Goal: Navigation & Orientation: Find specific page/section

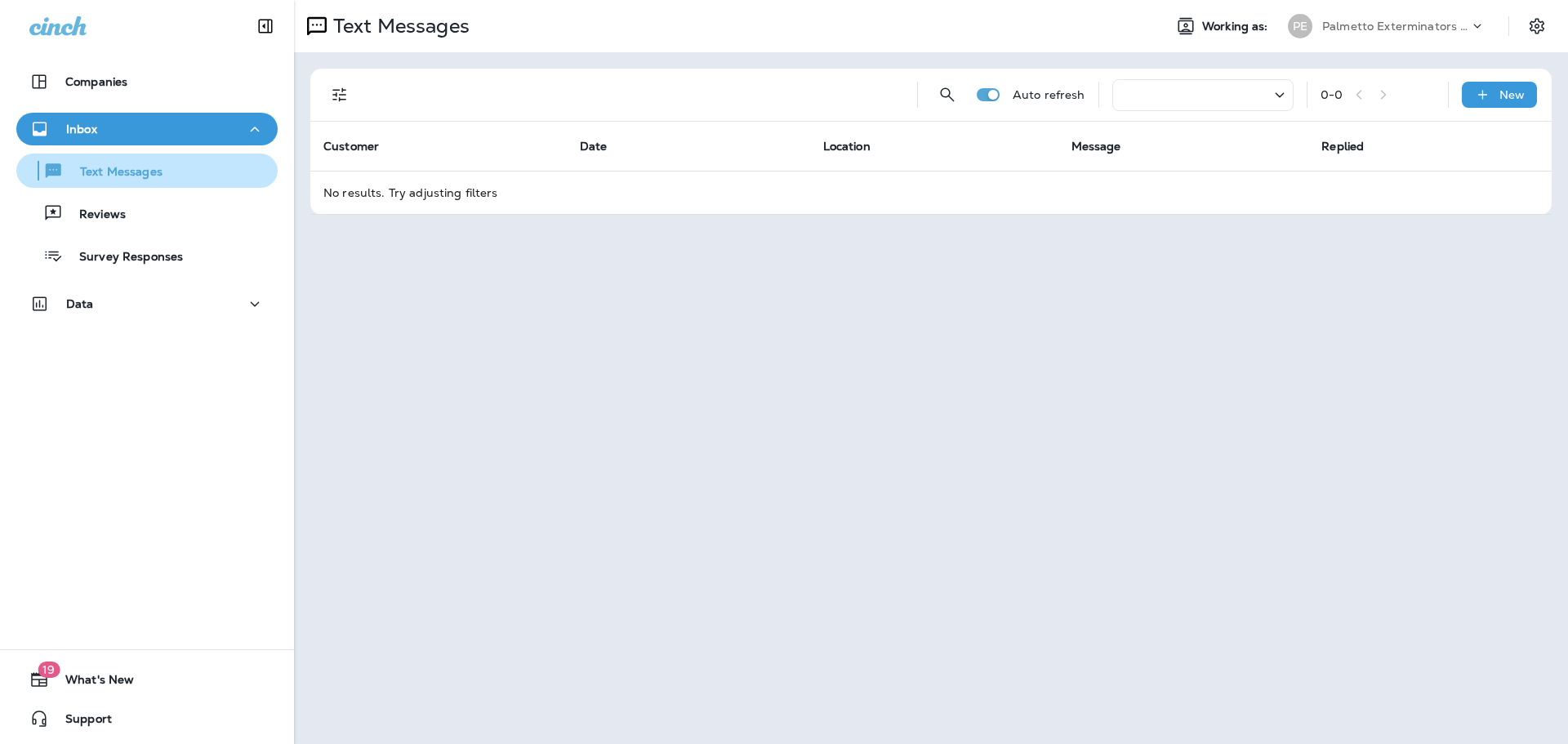
click at [116, 170] on p "Text Messages" at bounding box center [113, 172] width 99 height 16
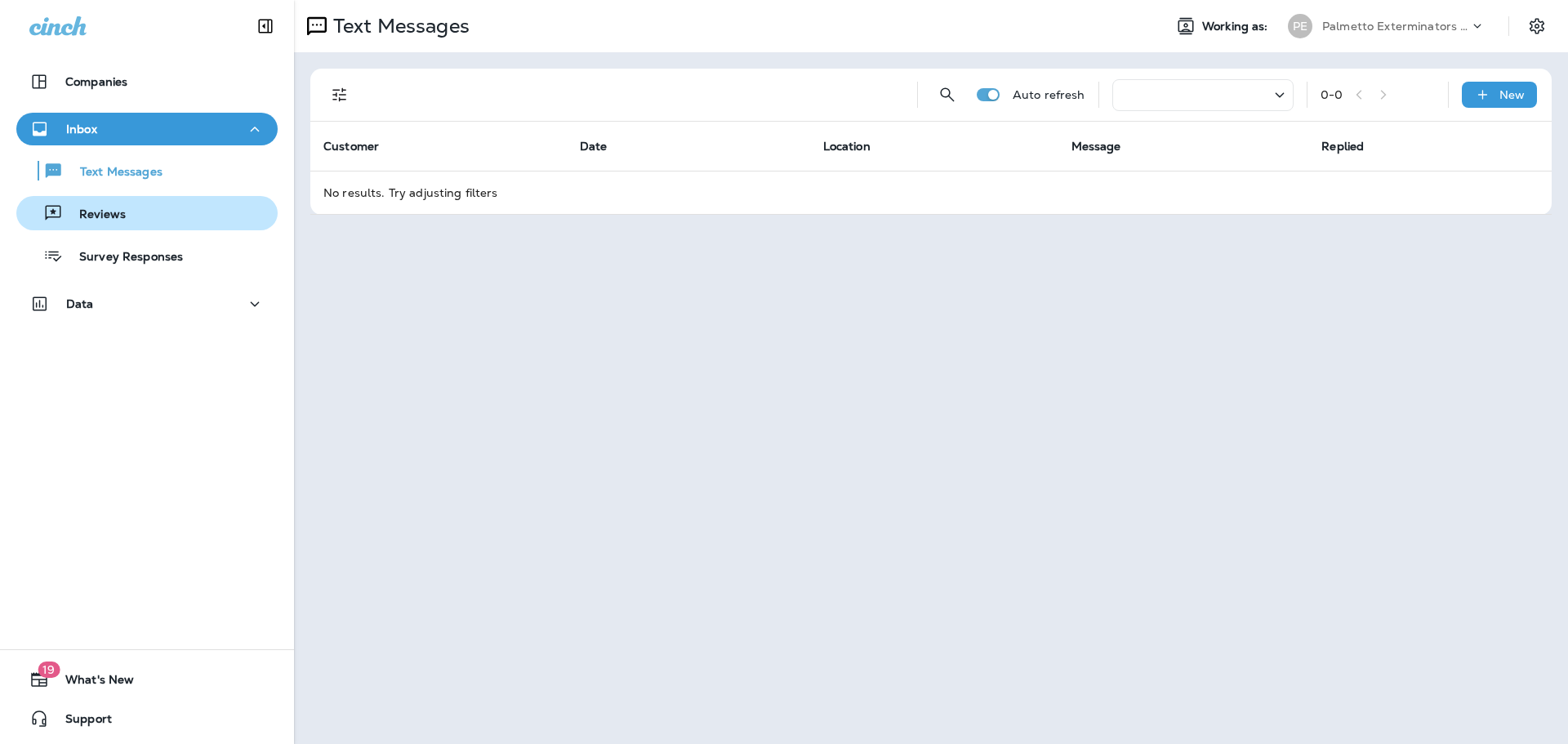
drag, startPoint x: 109, startPoint y: 214, endPoint x: 107, endPoint y: 197, distance: 17.1
click at [109, 214] on p "Reviews" at bounding box center [94, 216] width 63 height 16
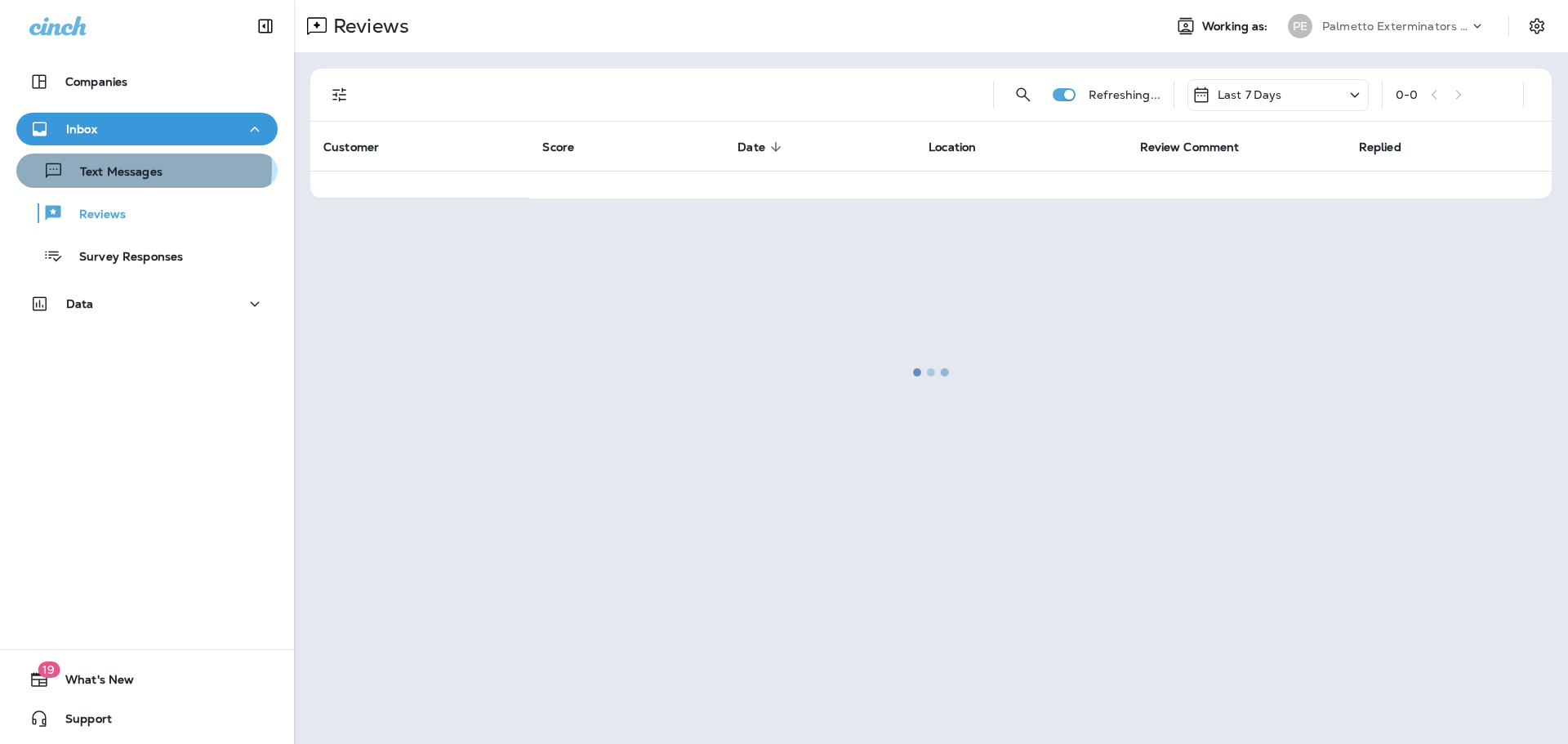
click at [115, 167] on p "Text Messages" at bounding box center [113, 172] width 99 height 16
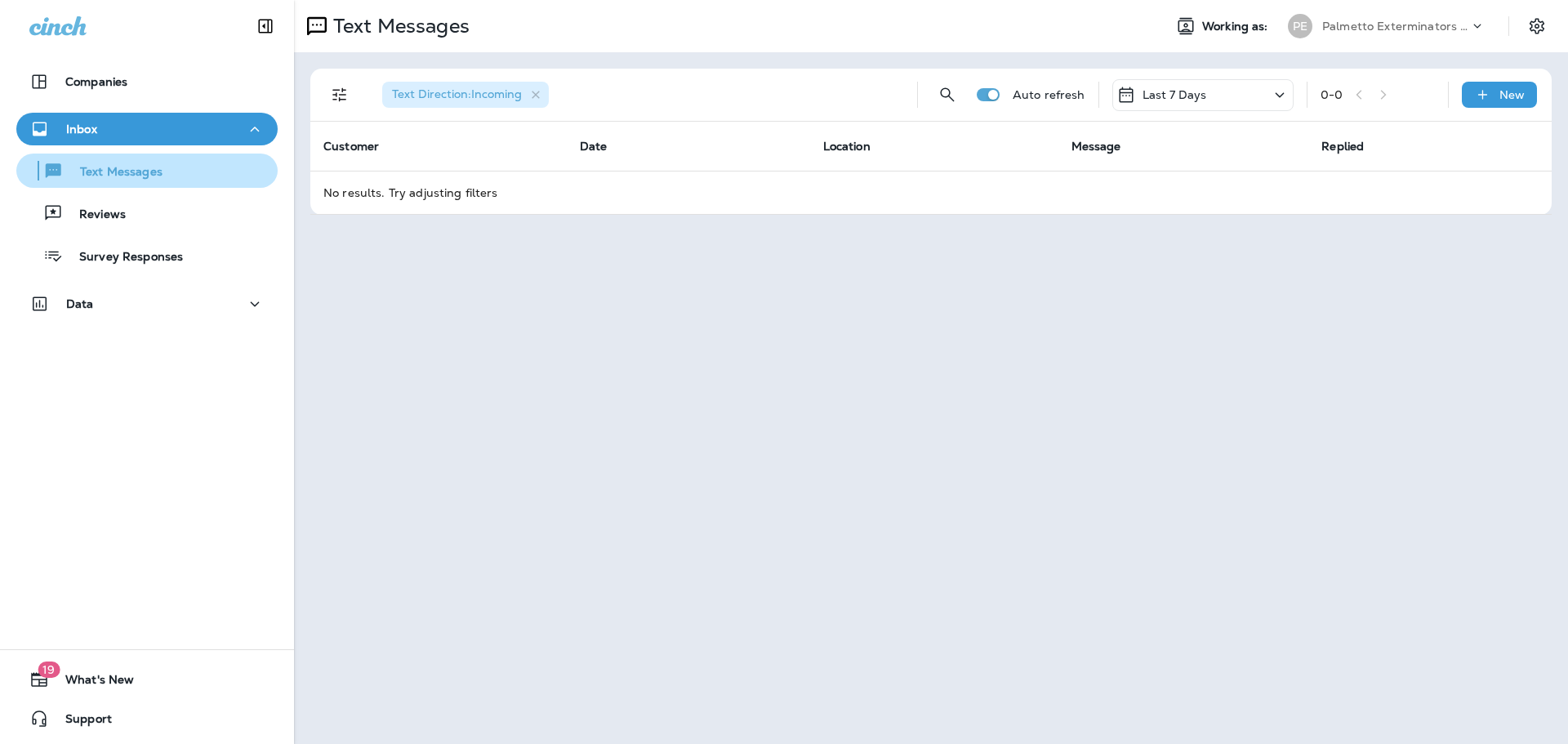
click at [114, 178] on p "Text Messages" at bounding box center [113, 172] width 99 height 16
click at [128, 162] on div "Text Messages" at bounding box center [93, 171] width 140 height 24
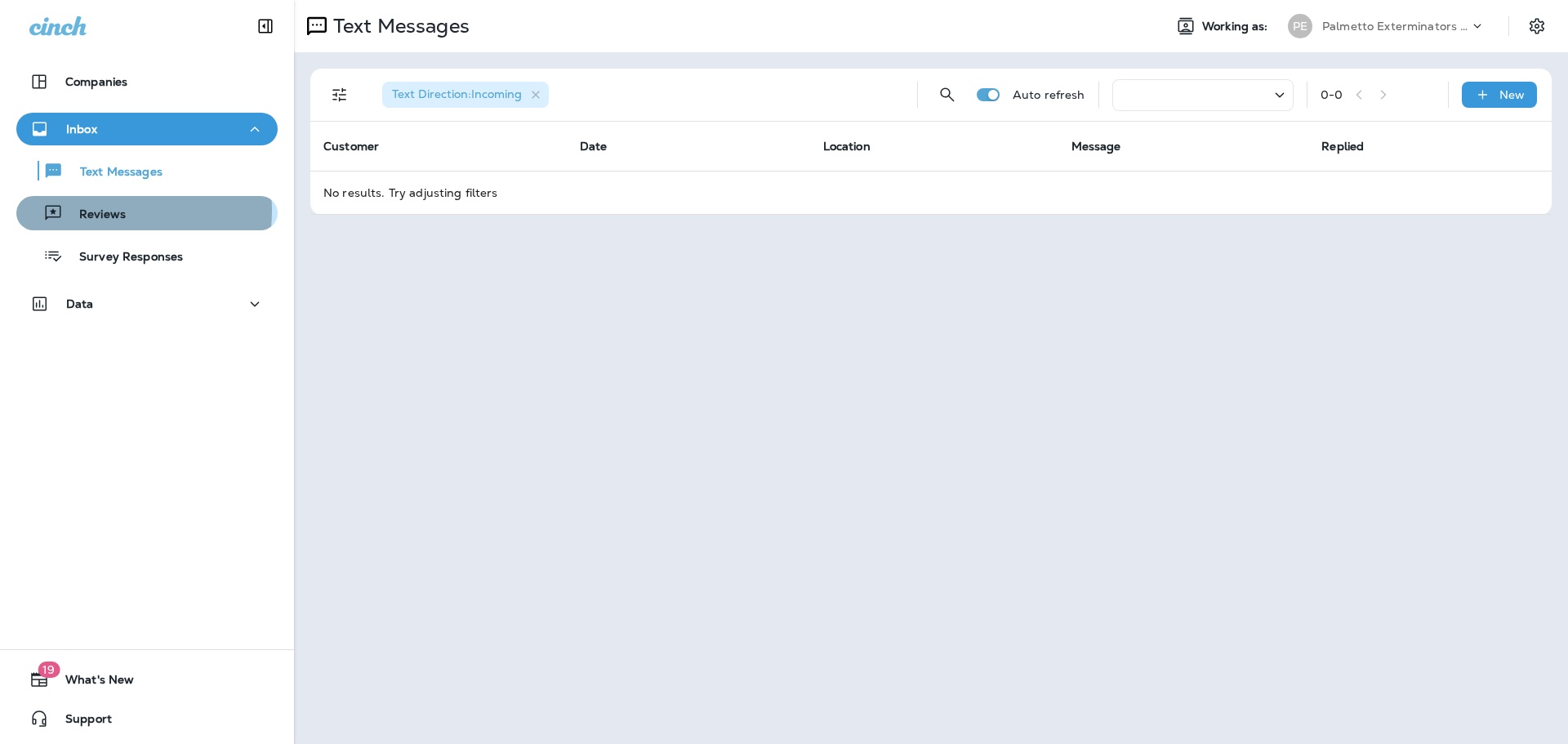
click at [103, 211] on p "Reviews" at bounding box center [94, 216] width 63 height 16
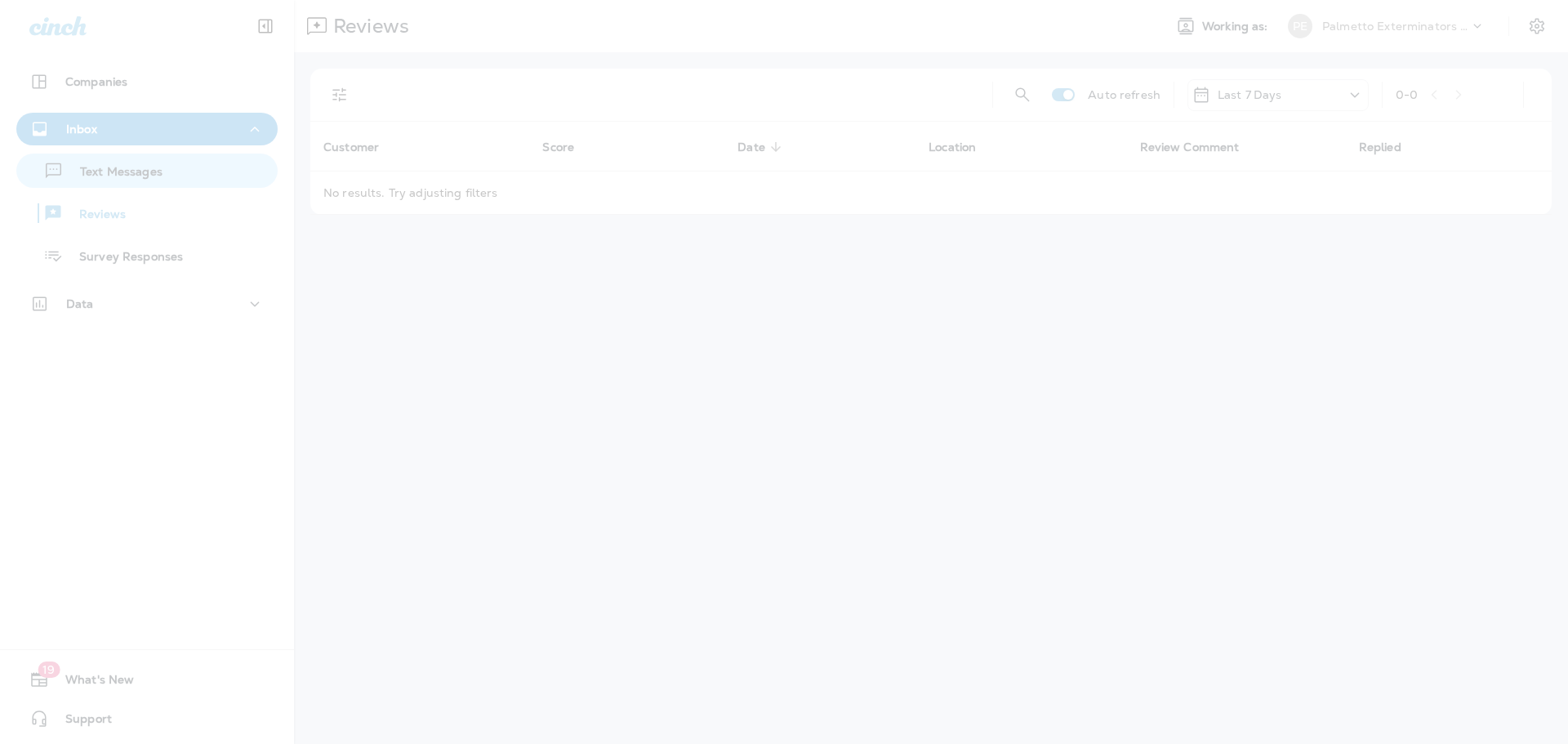
click at [114, 174] on div at bounding box center [784, 372] width 1568 height 744
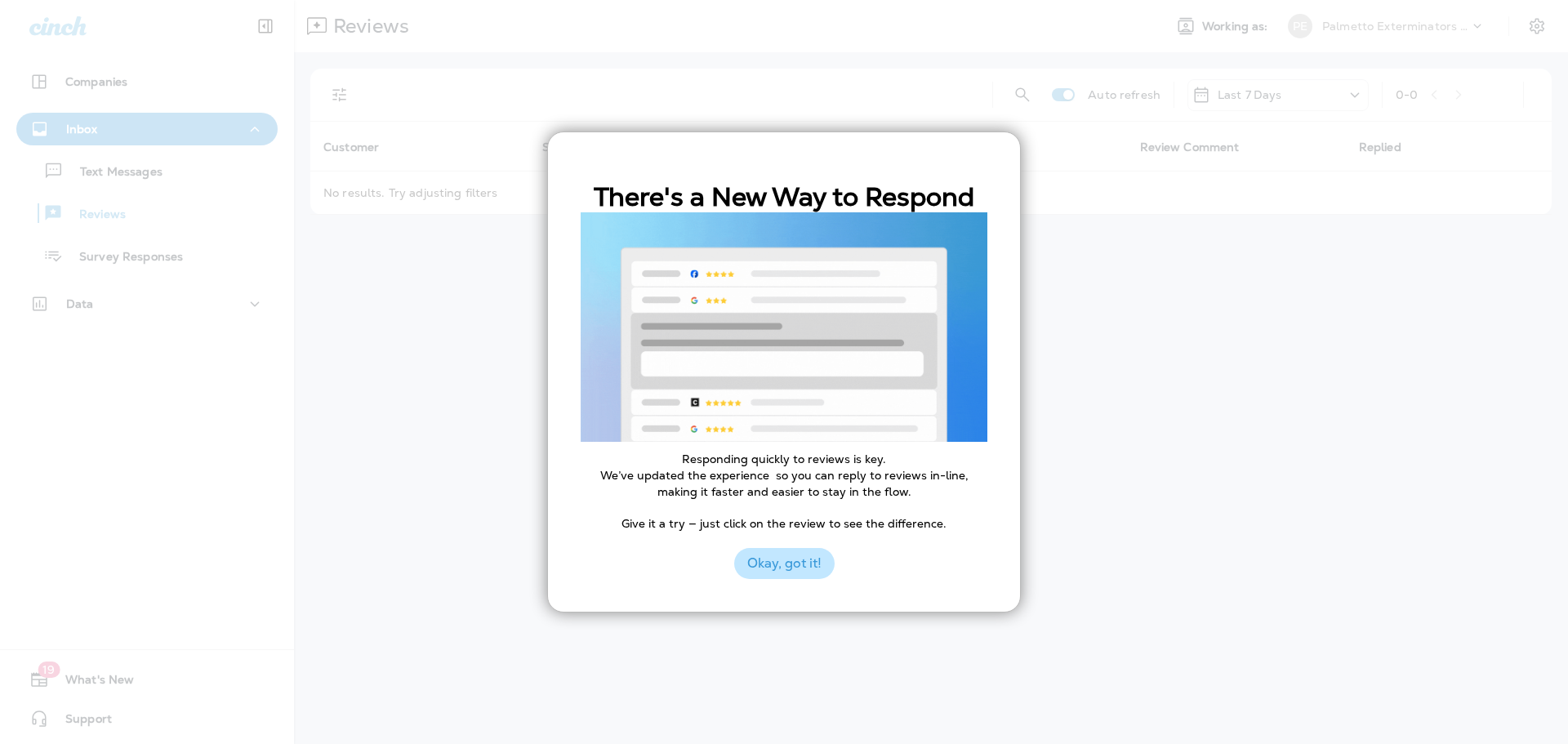
click at [773, 574] on button "Okay, got it!" at bounding box center [784, 564] width 101 height 31
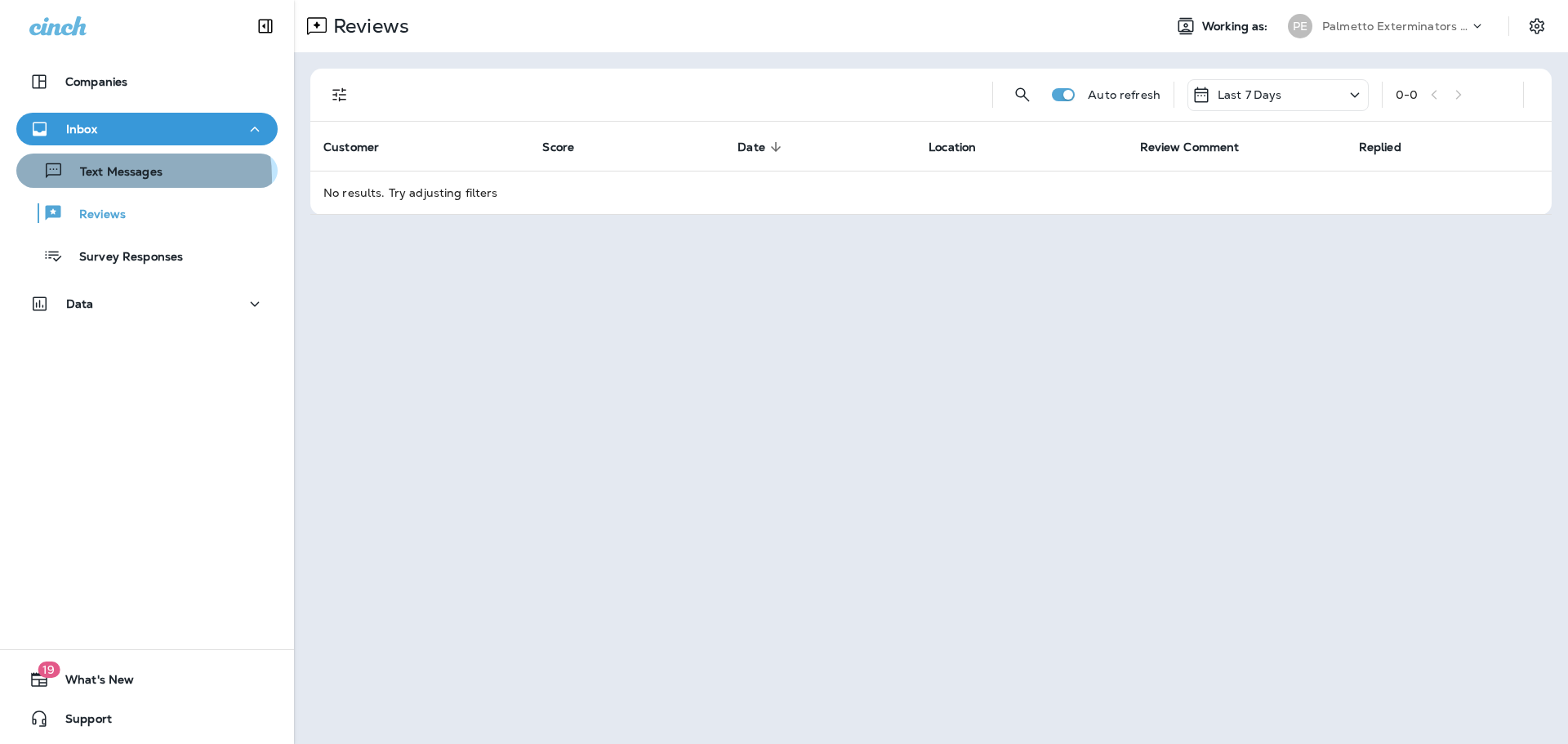
click at [107, 178] on p "Text Messages" at bounding box center [113, 172] width 99 height 16
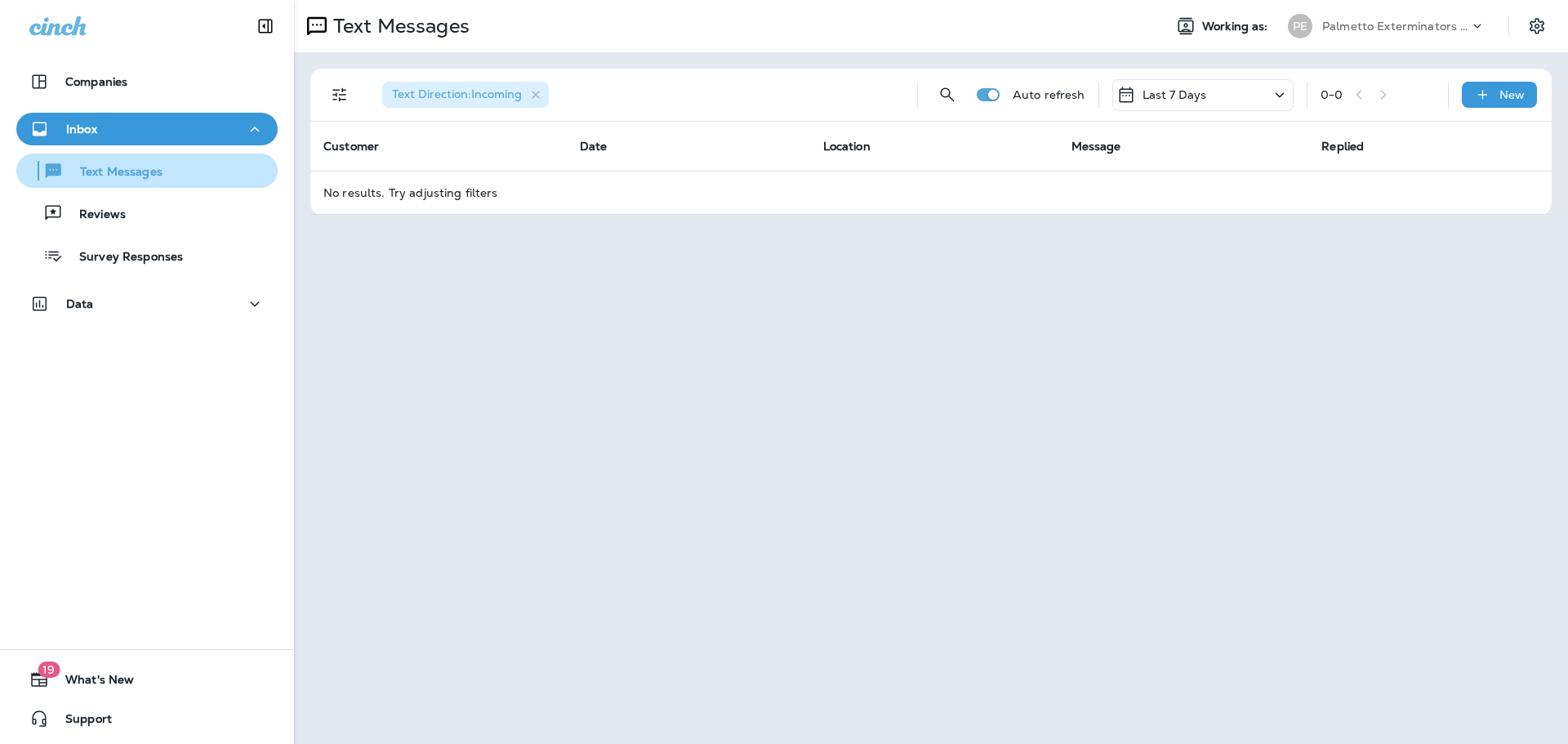
click at [128, 169] on p "Text Messages" at bounding box center [113, 172] width 99 height 16
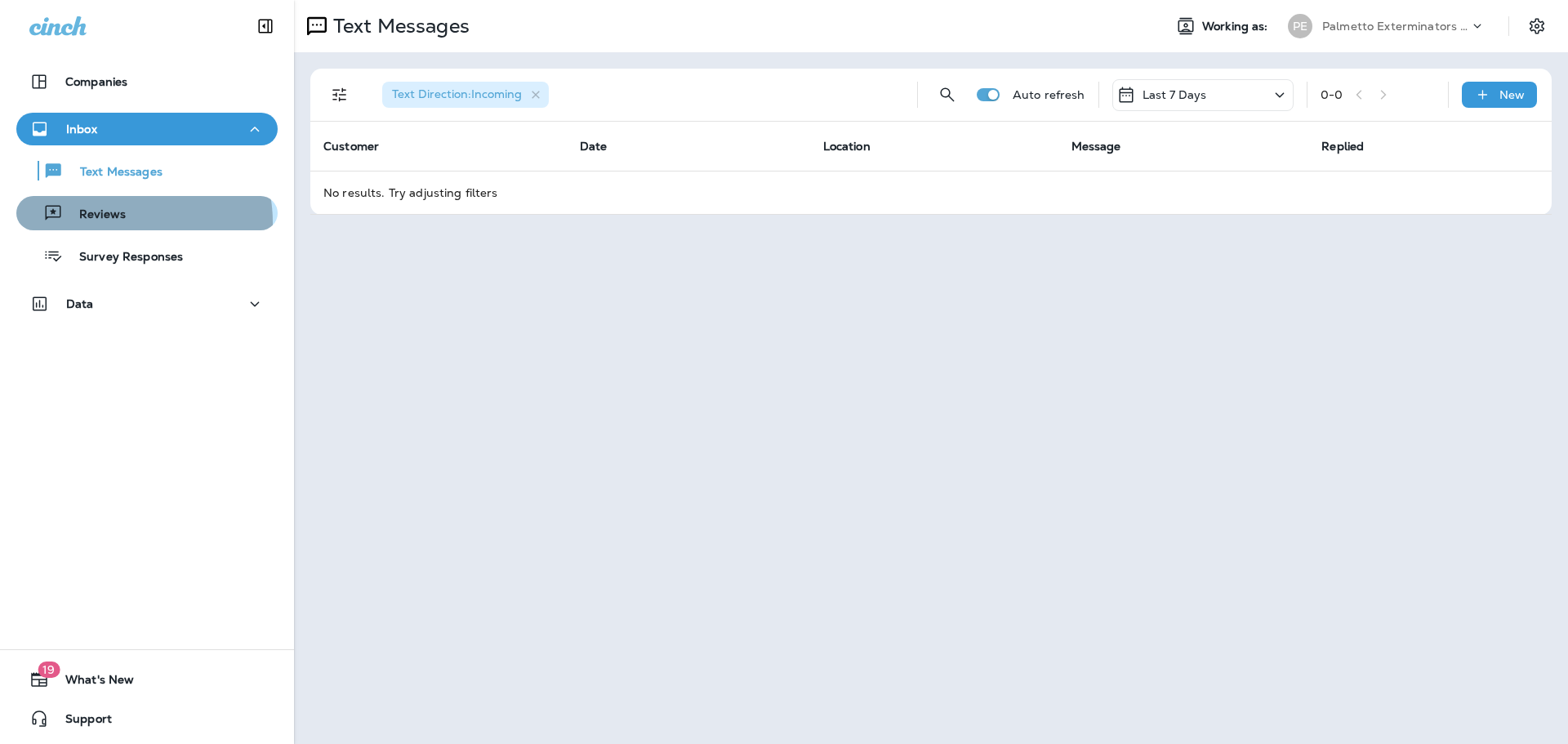
click at [126, 222] on div "Reviews" at bounding box center [147, 213] width 248 height 24
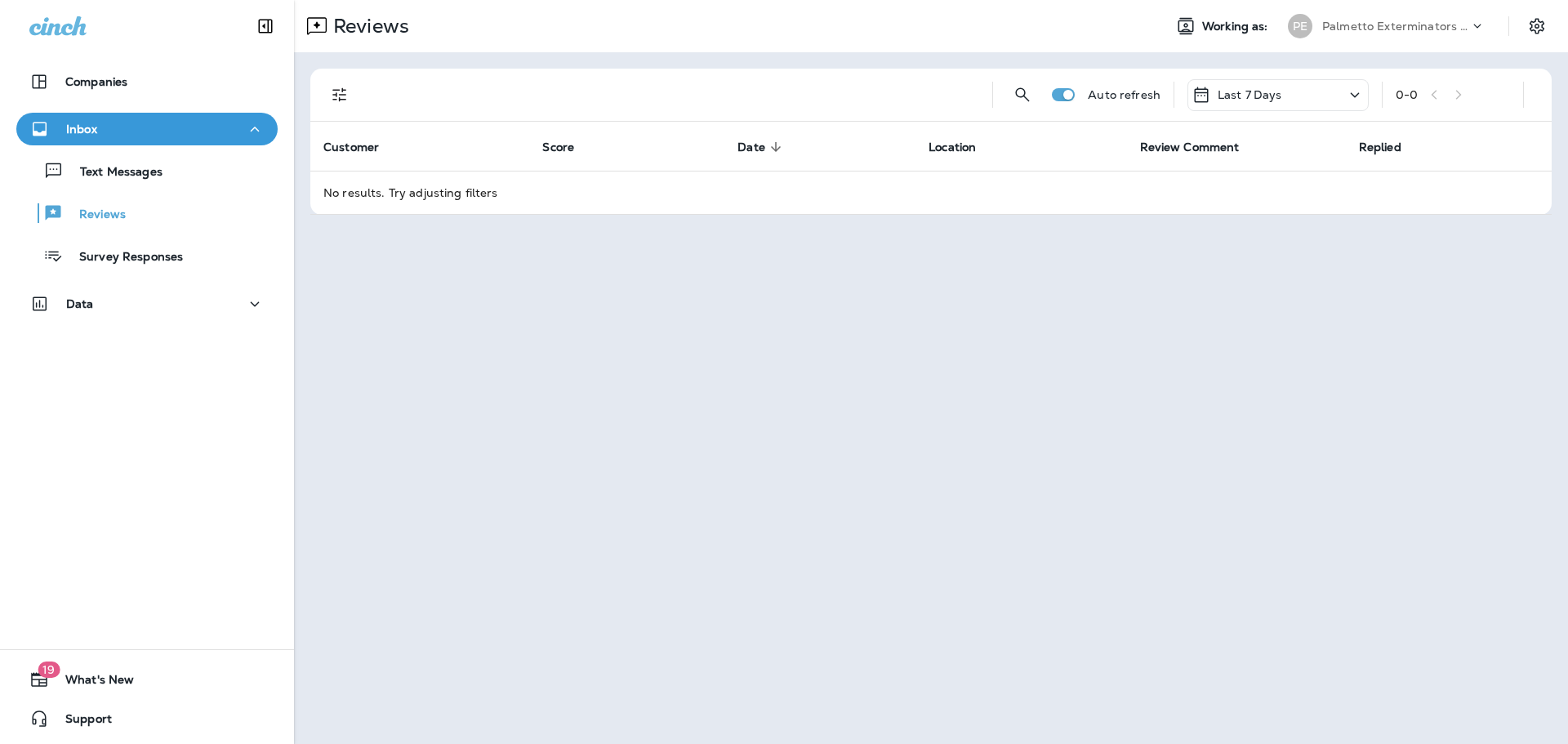
click at [116, 188] on div "Text Messages Reviews Survey Responses" at bounding box center [146, 209] width 261 height 128
click at [115, 180] on div "Text Messages" at bounding box center [93, 171] width 140 height 24
